Goal: Obtain resource: Download file/media

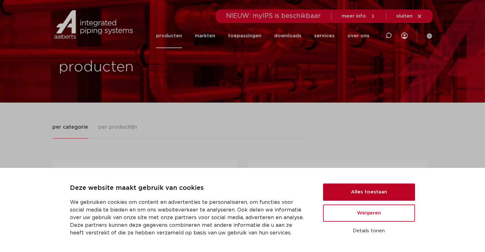
click at [344, 191] on button "Alles toestaan" at bounding box center [369, 192] width 92 height 17
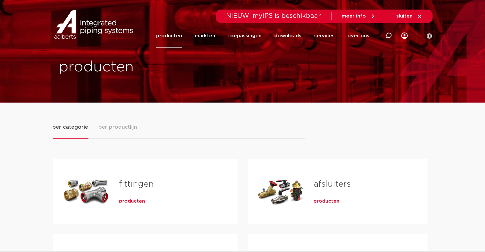
click at [112, 188] on div "fittingen producten" at bounding box center [168, 191] width 118 height 45
click at [129, 201] on span "producten" at bounding box center [132, 201] width 26 height 6
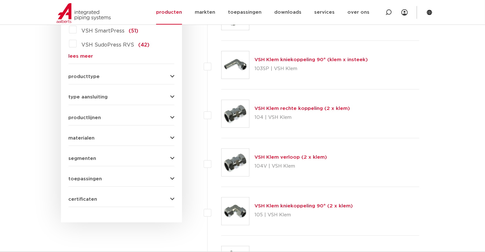
scroll to position [246, 0]
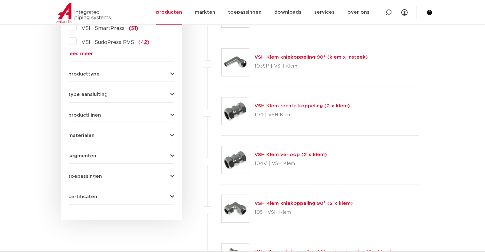
click at [153, 75] on button "producttype" at bounding box center [122, 74] width 106 height 5
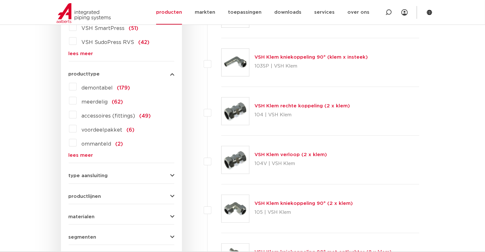
click at [153, 75] on button "producttype" at bounding box center [122, 74] width 106 height 5
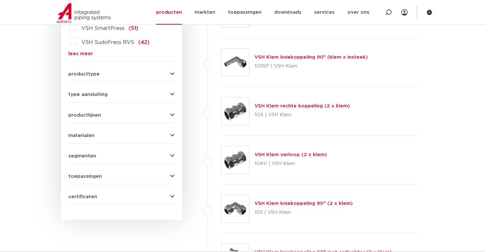
click at [153, 75] on button "producttype" at bounding box center [122, 74] width 106 height 5
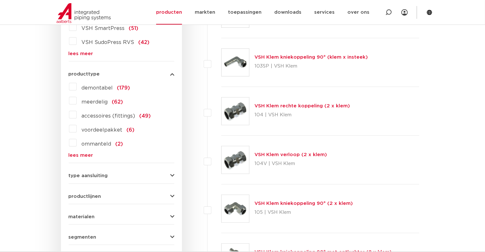
click at [153, 75] on button "producttype" at bounding box center [122, 74] width 106 height 5
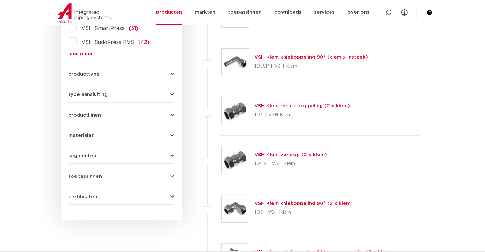
click at [149, 94] on button "type aansluiting" at bounding box center [122, 94] width 106 height 5
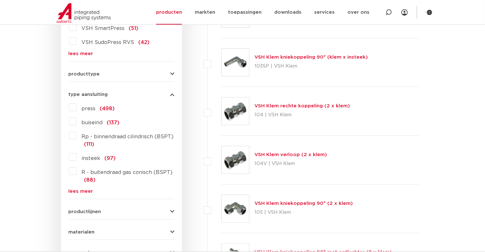
click at [77, 136] on label "Rp - binnendraad cilindrisch (BSPT) (111)" at bounding box center [126, 140] width 98 height 18
click at [0, 0] on input "Rp - binnendraad cilindrisch (BSPT) (111)" at bounding box center [0, 0] width 0 height 0
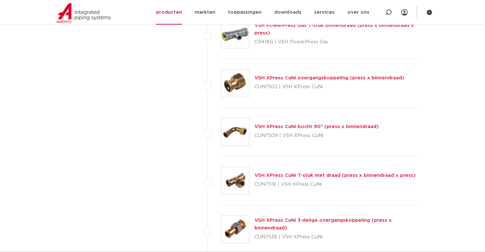
scroll to position [1808, 0]
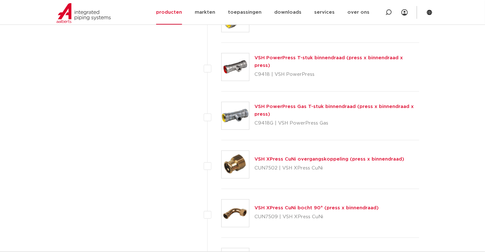
scroll to position [1808, 0]
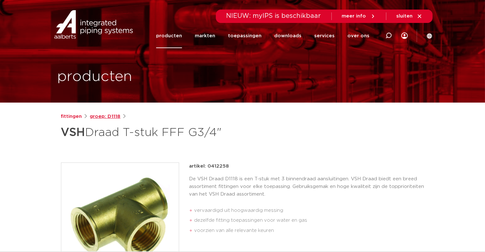
click at [108, 118] on link "groep: D1118" at bounding box center [105, 117] width 31 height 8
click at [74, 117] on link "fittingen" at bounding box center [71, 117] width 21 height 8
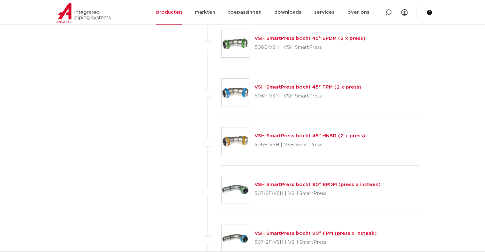
scroll to position [2266, 0]
drag, startPoint x: 0, startPoint y: 0, endPoint x: 110, endPoint y: 107, distance: 153.7
click at [288, 10] on link "downloads" at bounding box center [287, 12] width 27 height 25
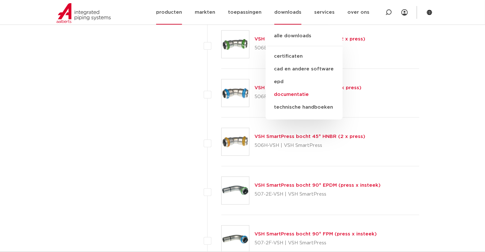
click at [295, 94] on link "documentatie" at bounding box center [303, 94] width 77 height 13
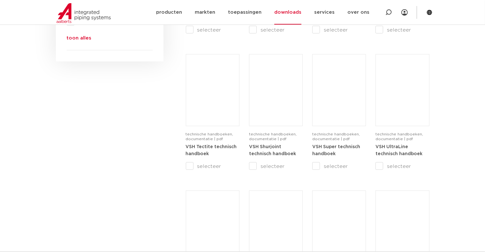
scroll to position [356, 0]
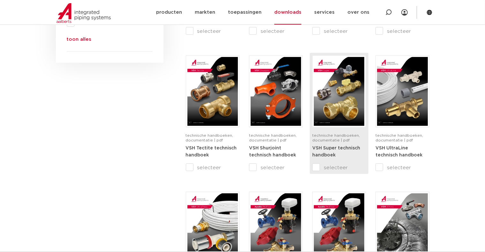
click at [337, 144] on div "technische handboeken, documentatie | pdf" at bounding box center [339, 138] width 54 height 11
